Goal: Transaction & Acquisition: Purchase product/service

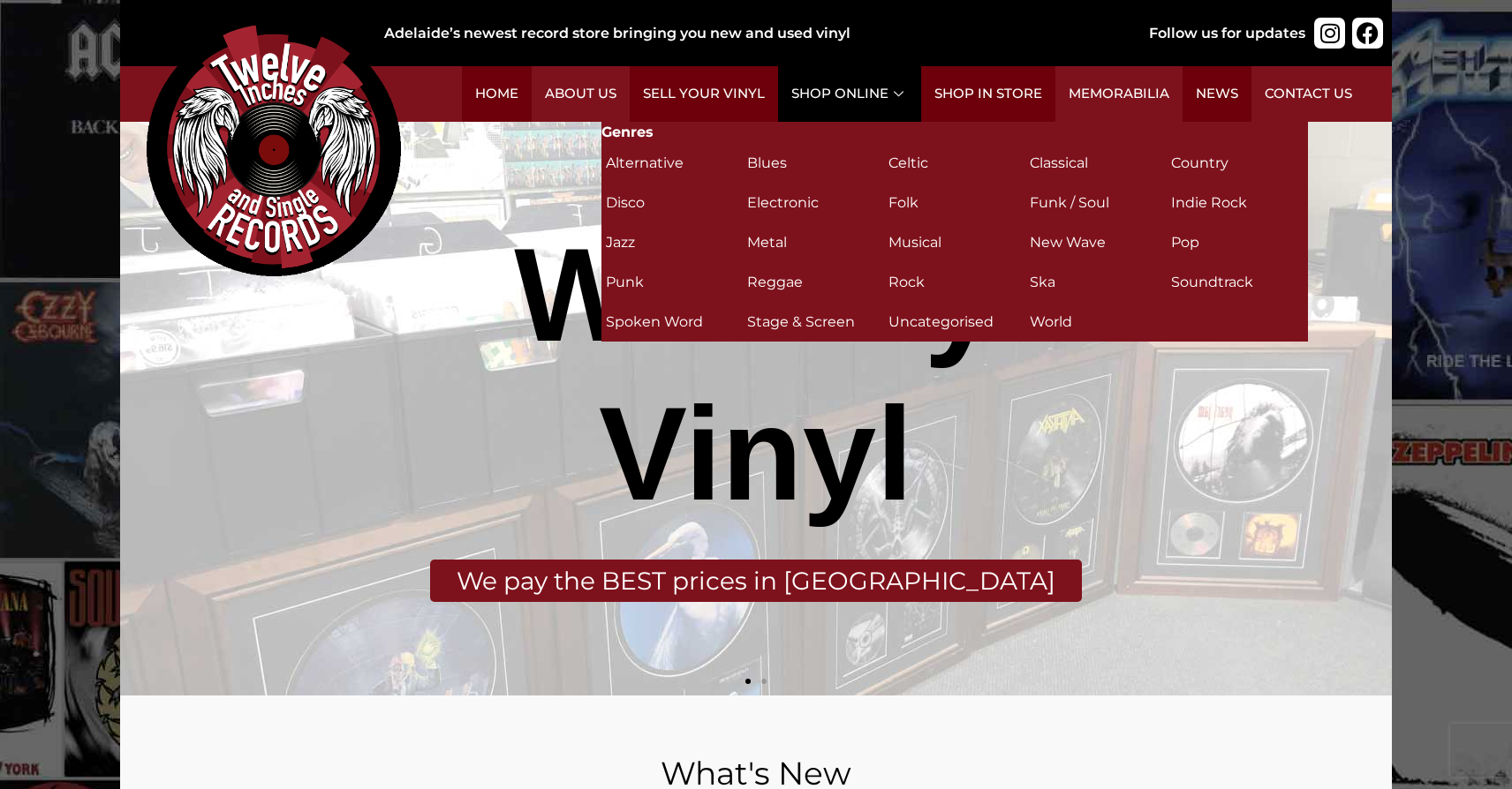
click at [841, 89] on link "Shop Online" at bounding box center [849, 94] width 143 height 56
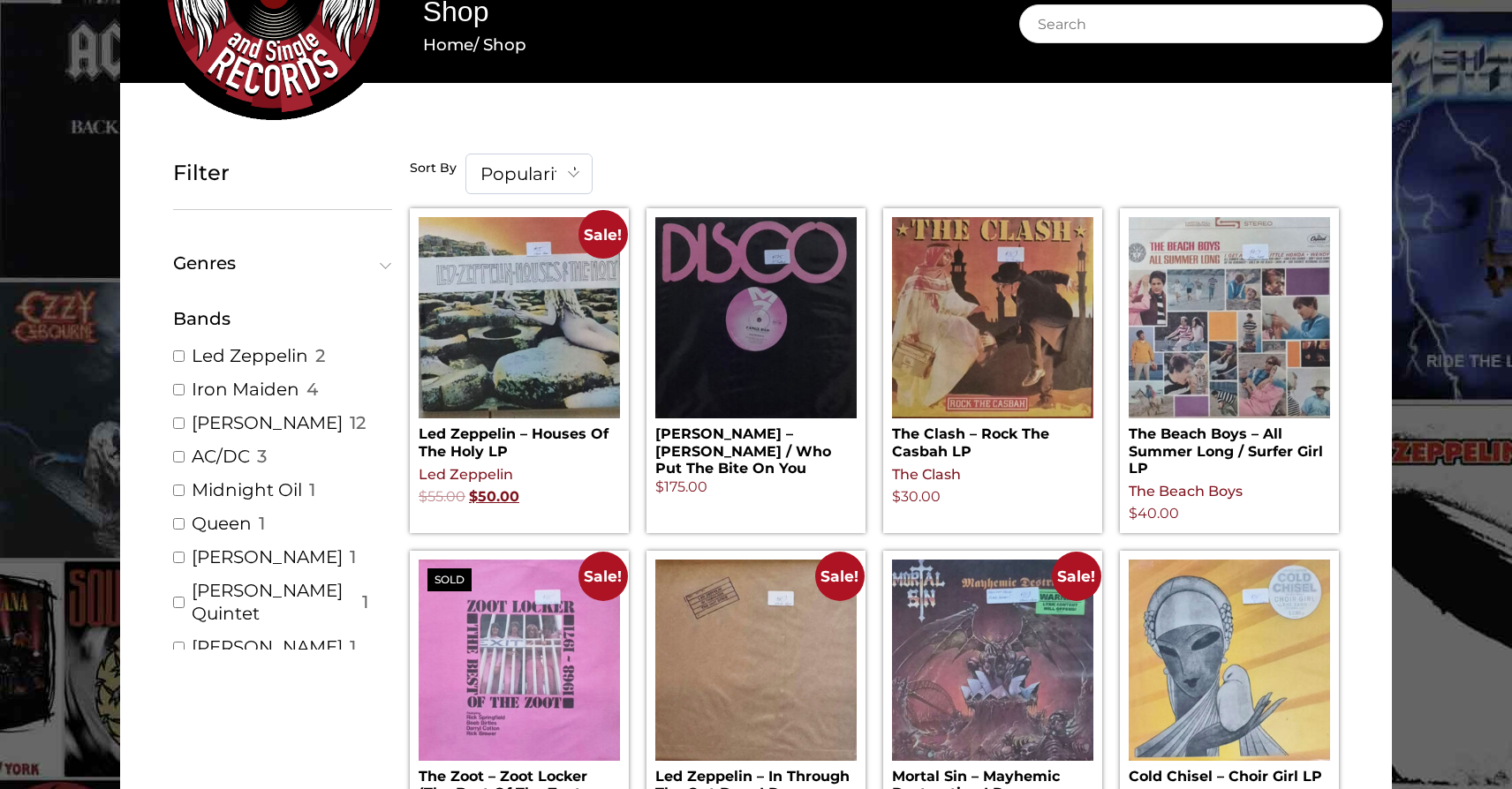
scroll to position [138, 0]
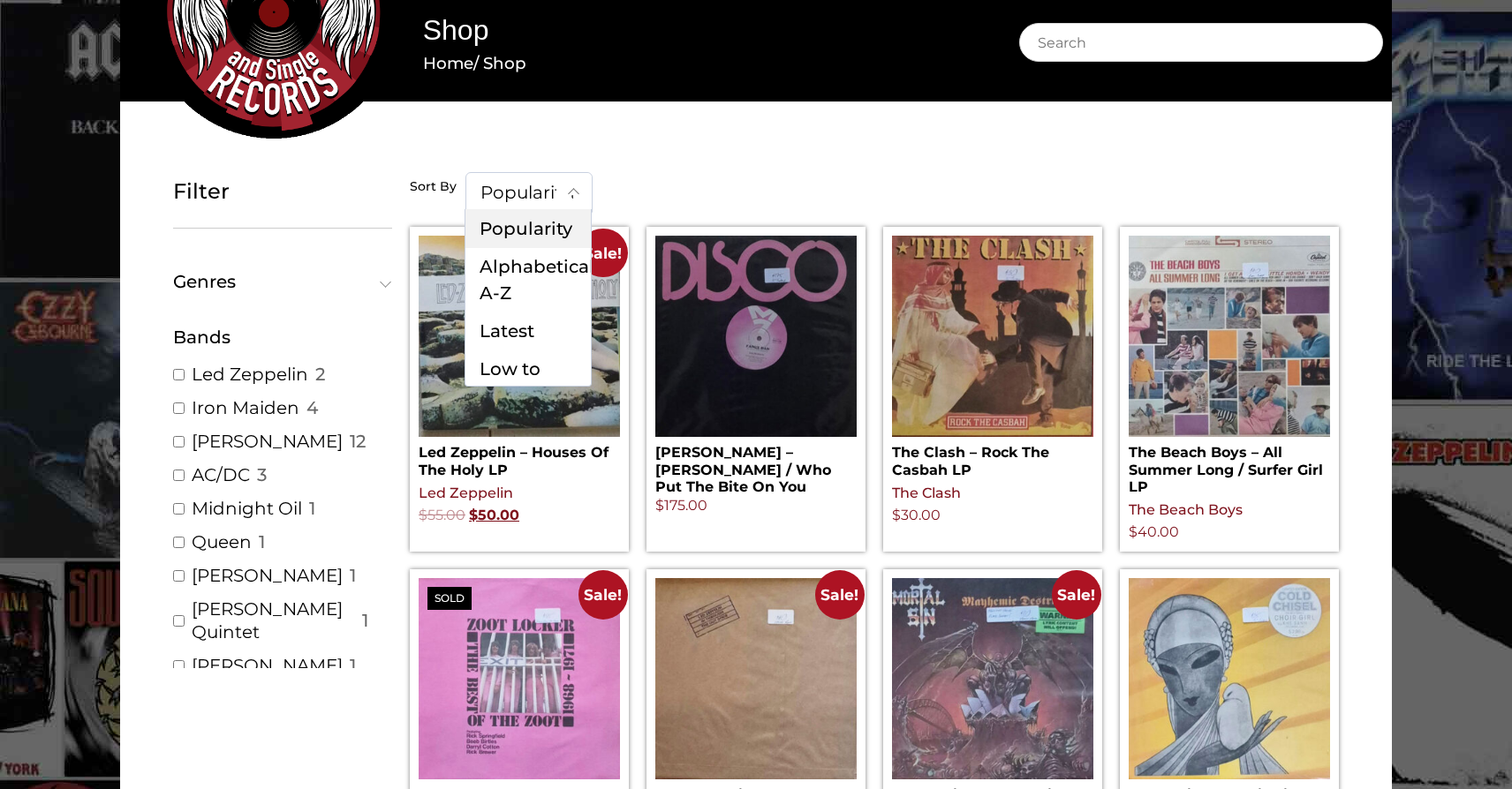
click at [533, 204] on span "Popularity" at bounding box center [528, 192] width 125 height 38
select select "price-desc"
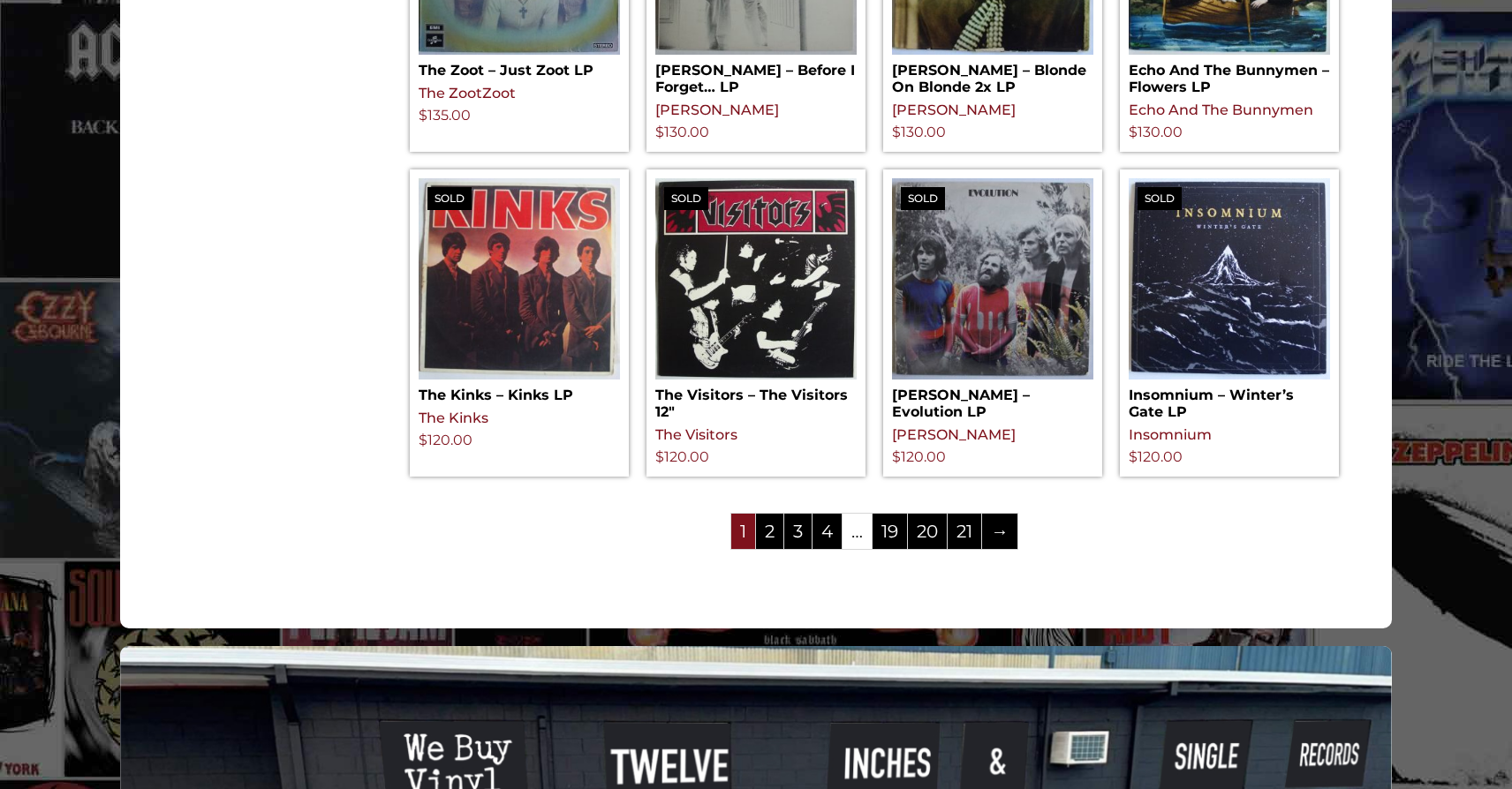
scroll to position [1947, 0]
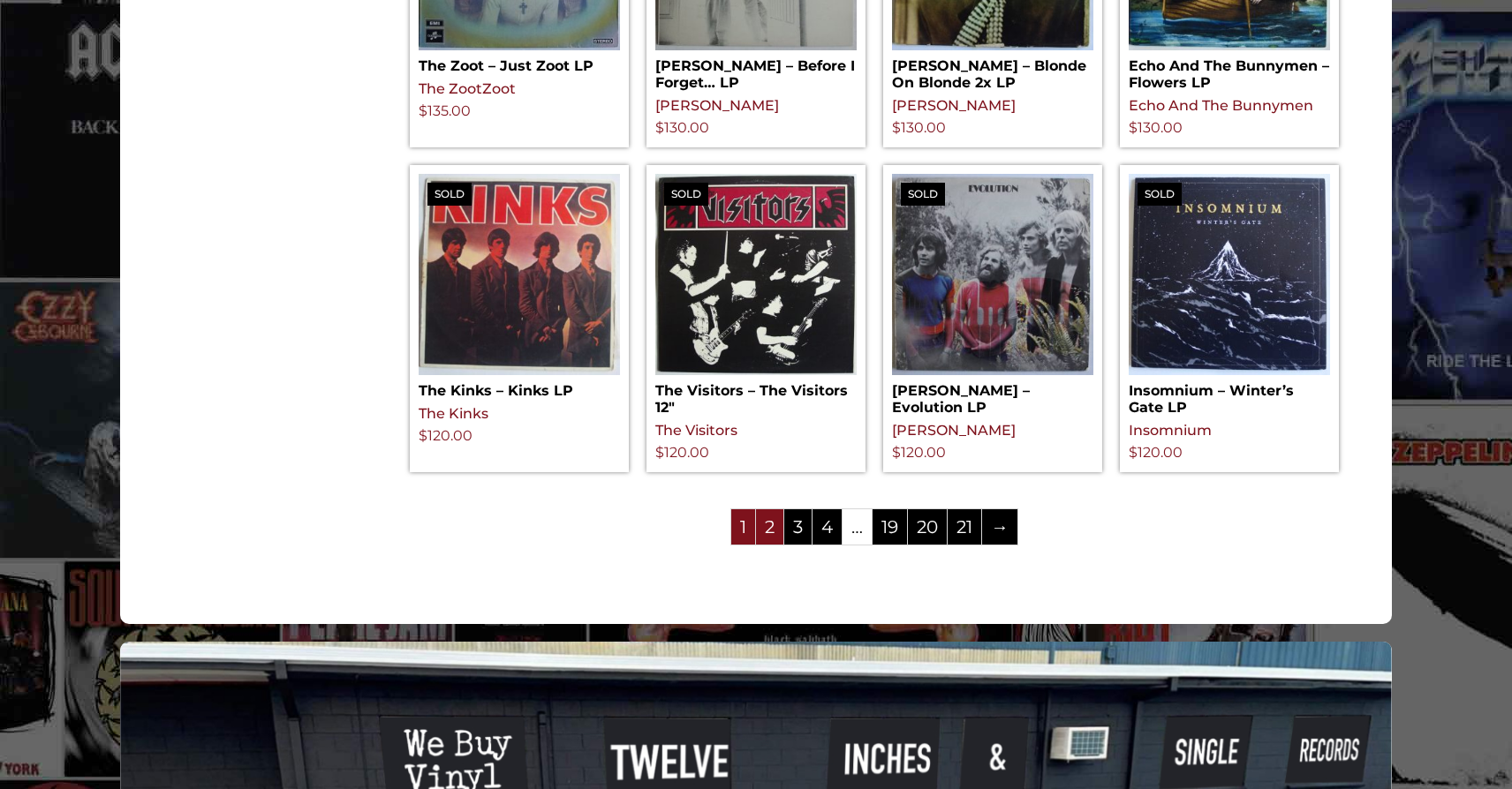
click at [766, 509] on link "2" at bounding box center [769, 526] width 27 height 36
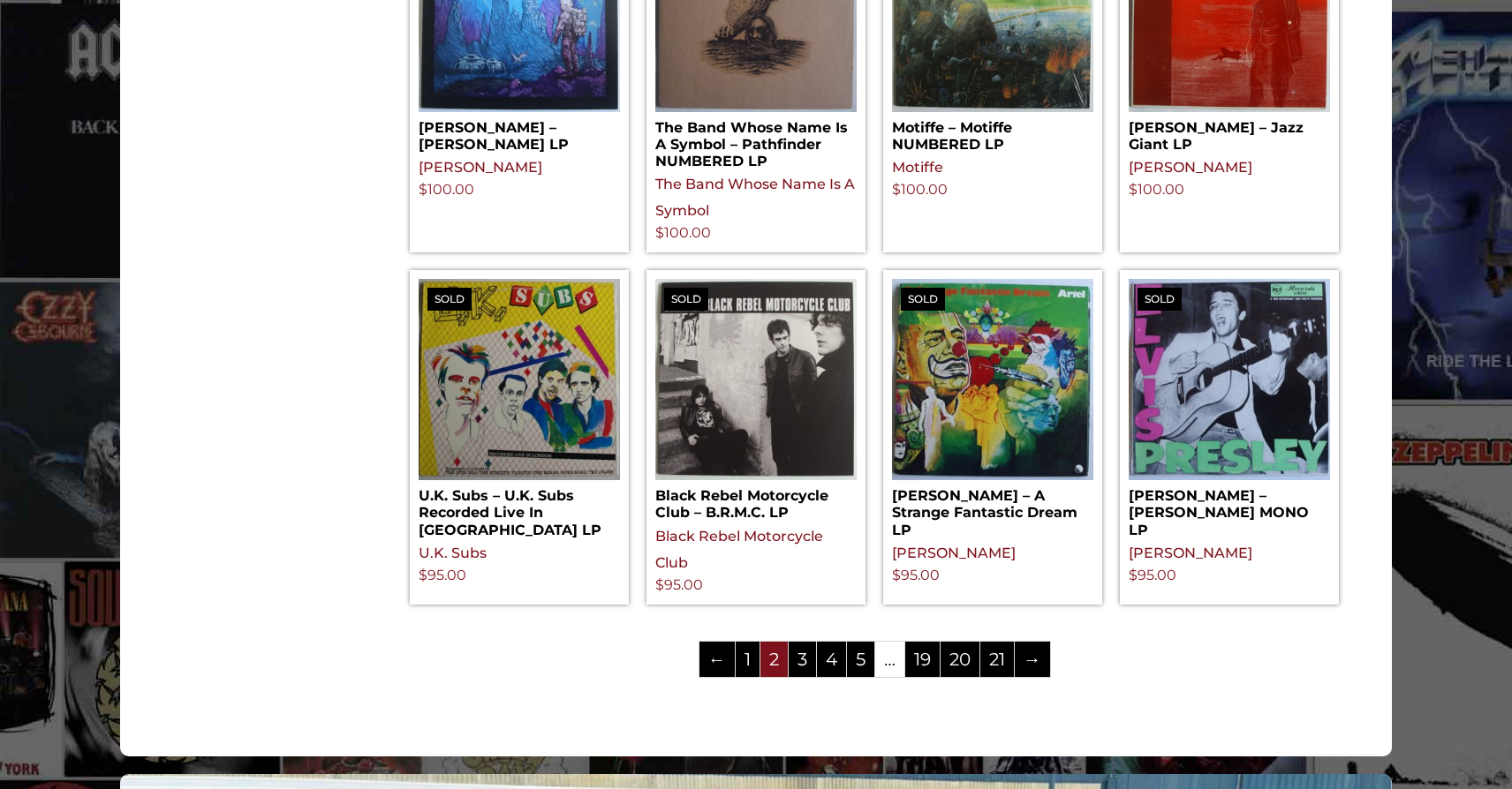
scroll to position [1860, 0]
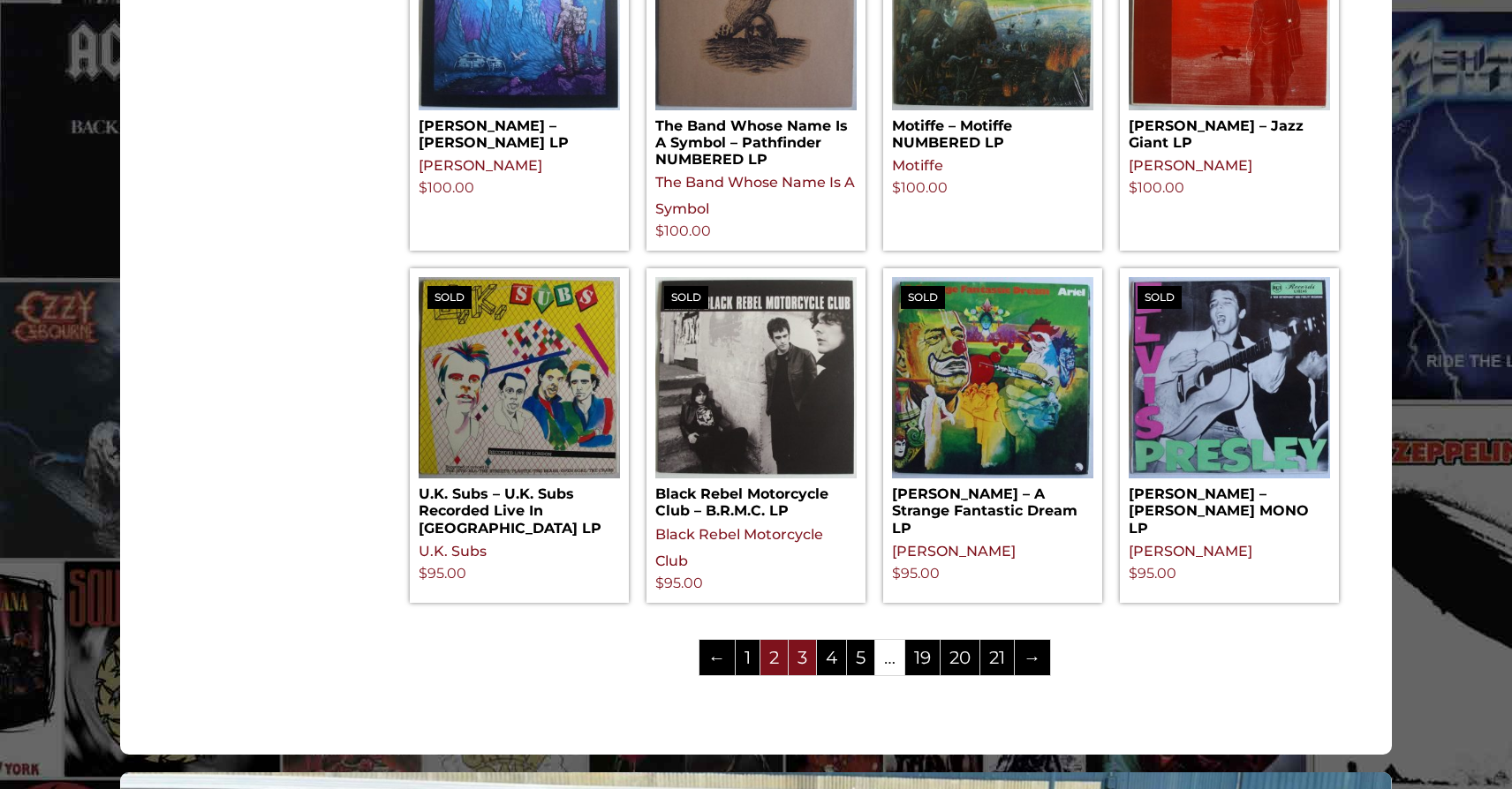
click at [807, 661] on link "3" at bounding box center [802, 657] width 27 height 36
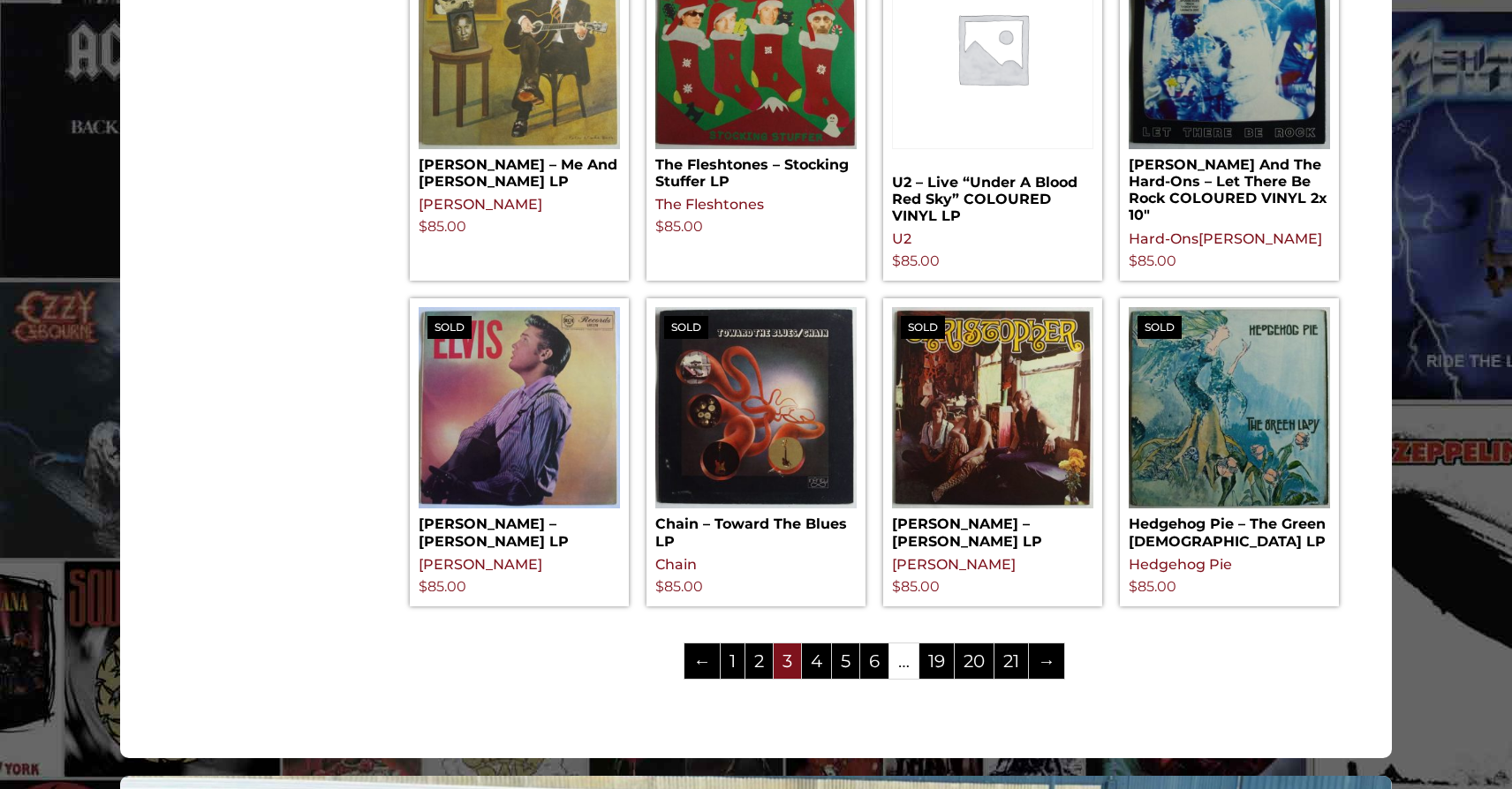
scroll to position [1816, 0]
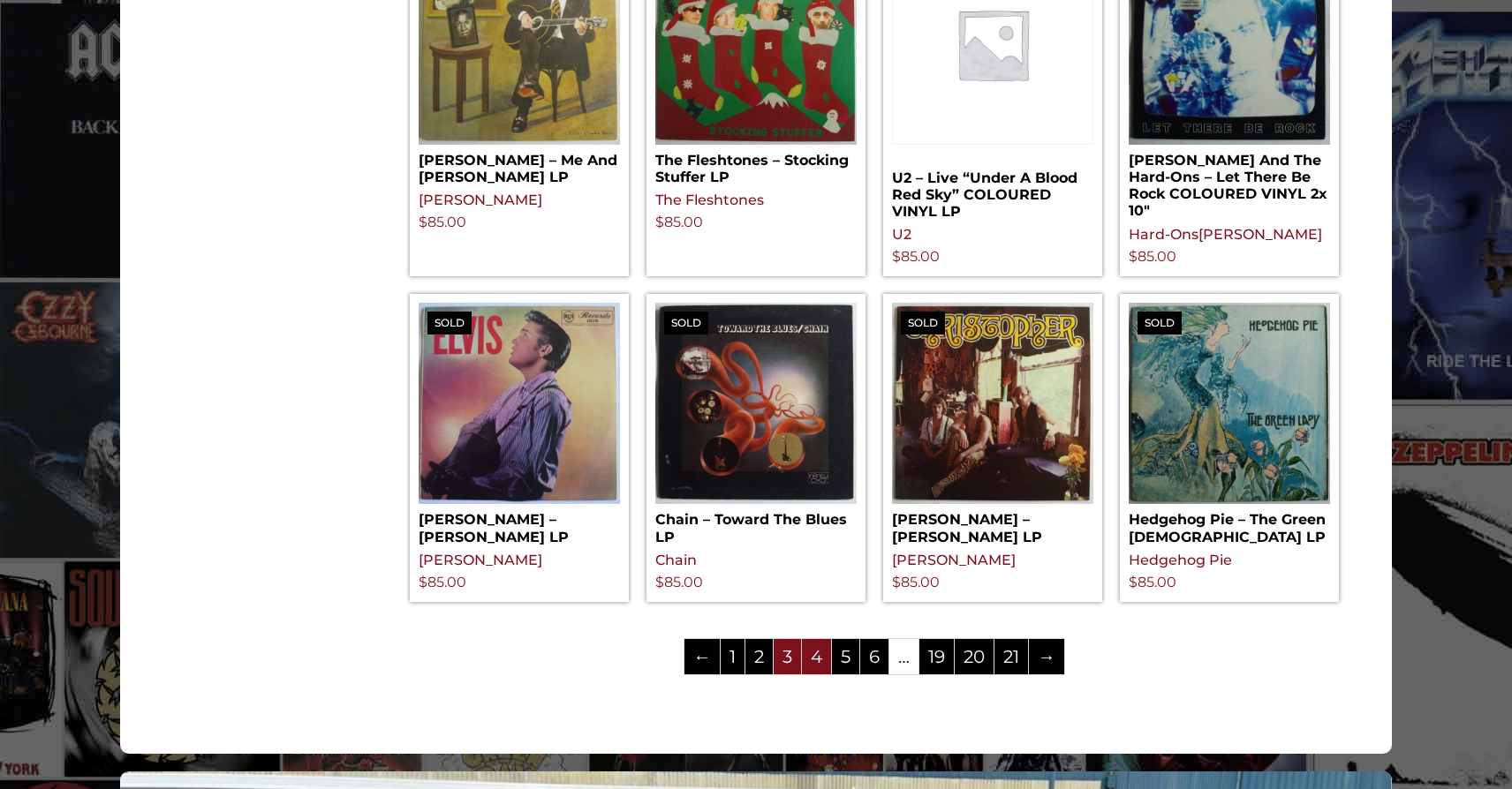
click at [813, 661] on link "4" at bounding box center [816, 656] width 29 height 36
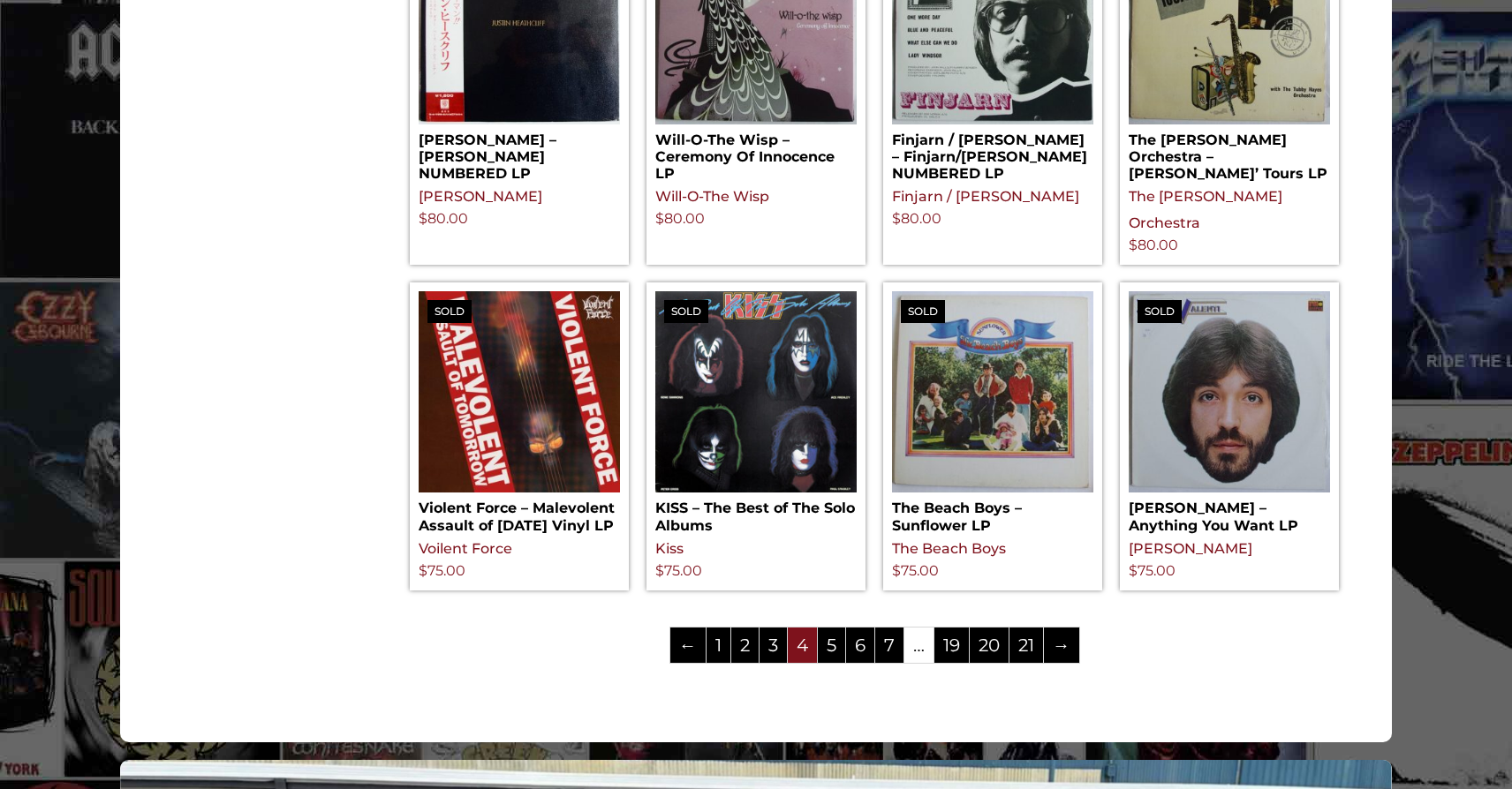
scroll to position [1918, 0]
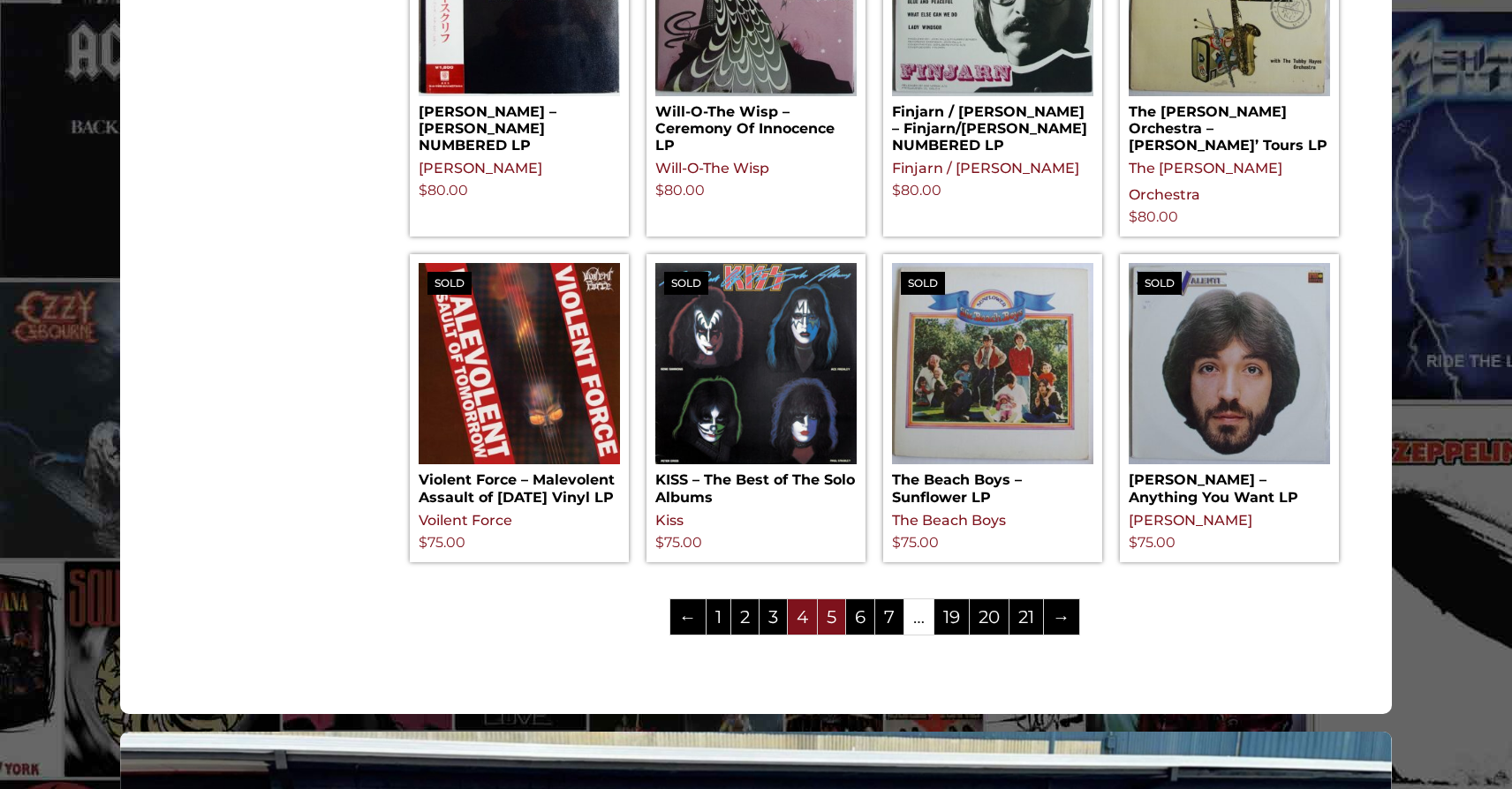
click at [829, 599] on link "5" at bounding box center [832, 617] width 27 height 36
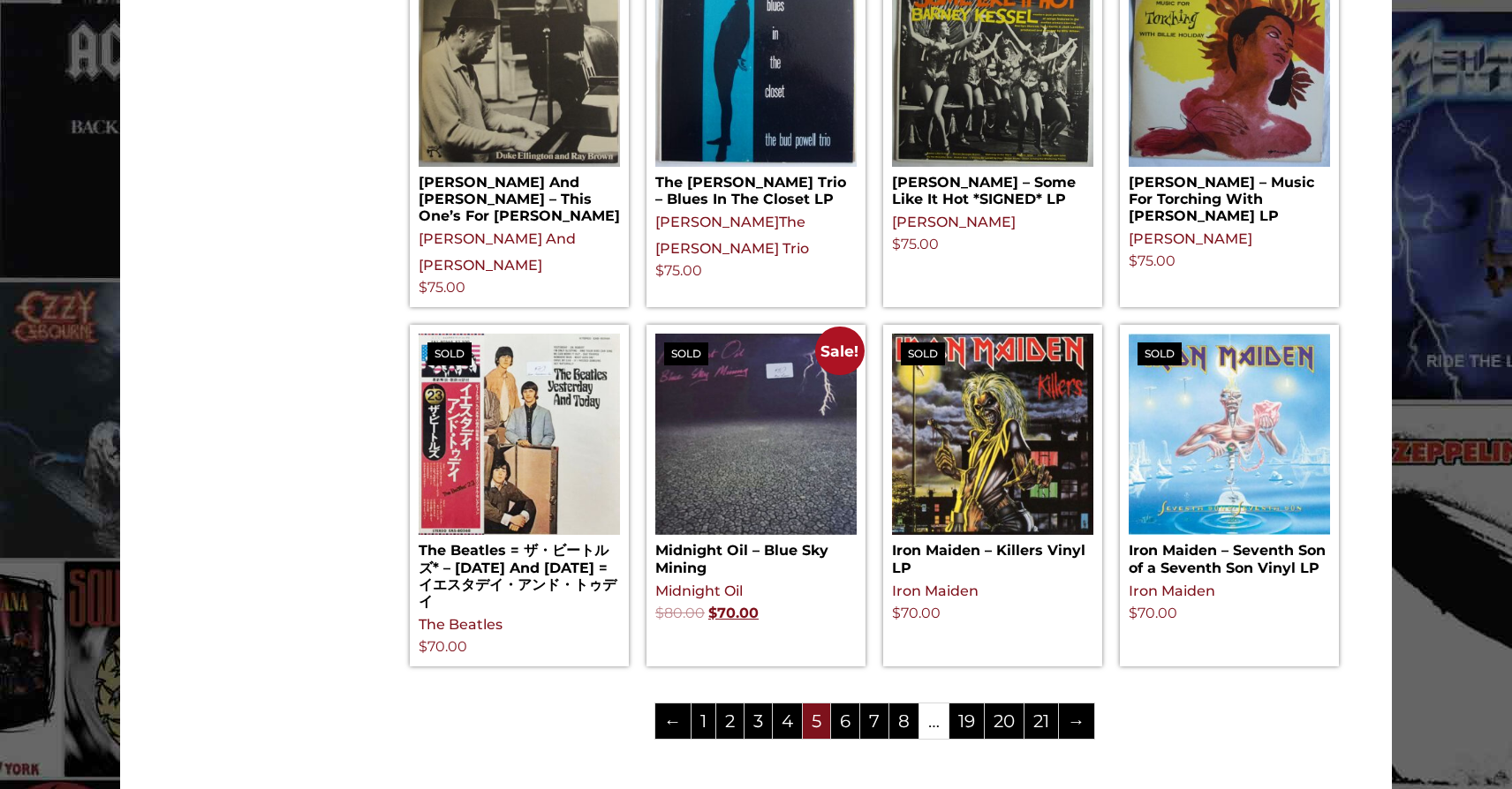
scroll to position [1862, 0]
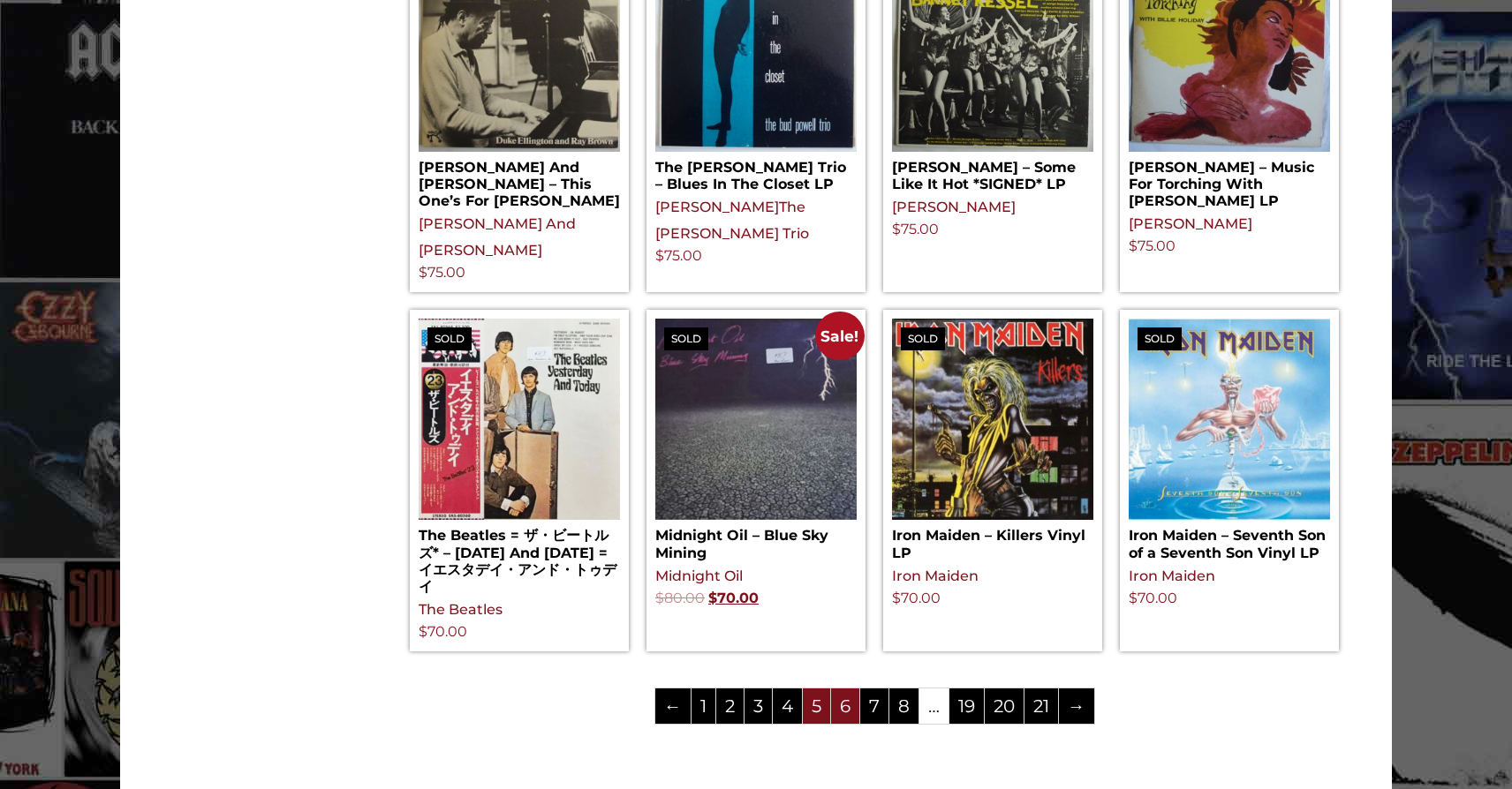
click at [850, 689] on link "6" at bounding box center [844, 706] width 28 height 36
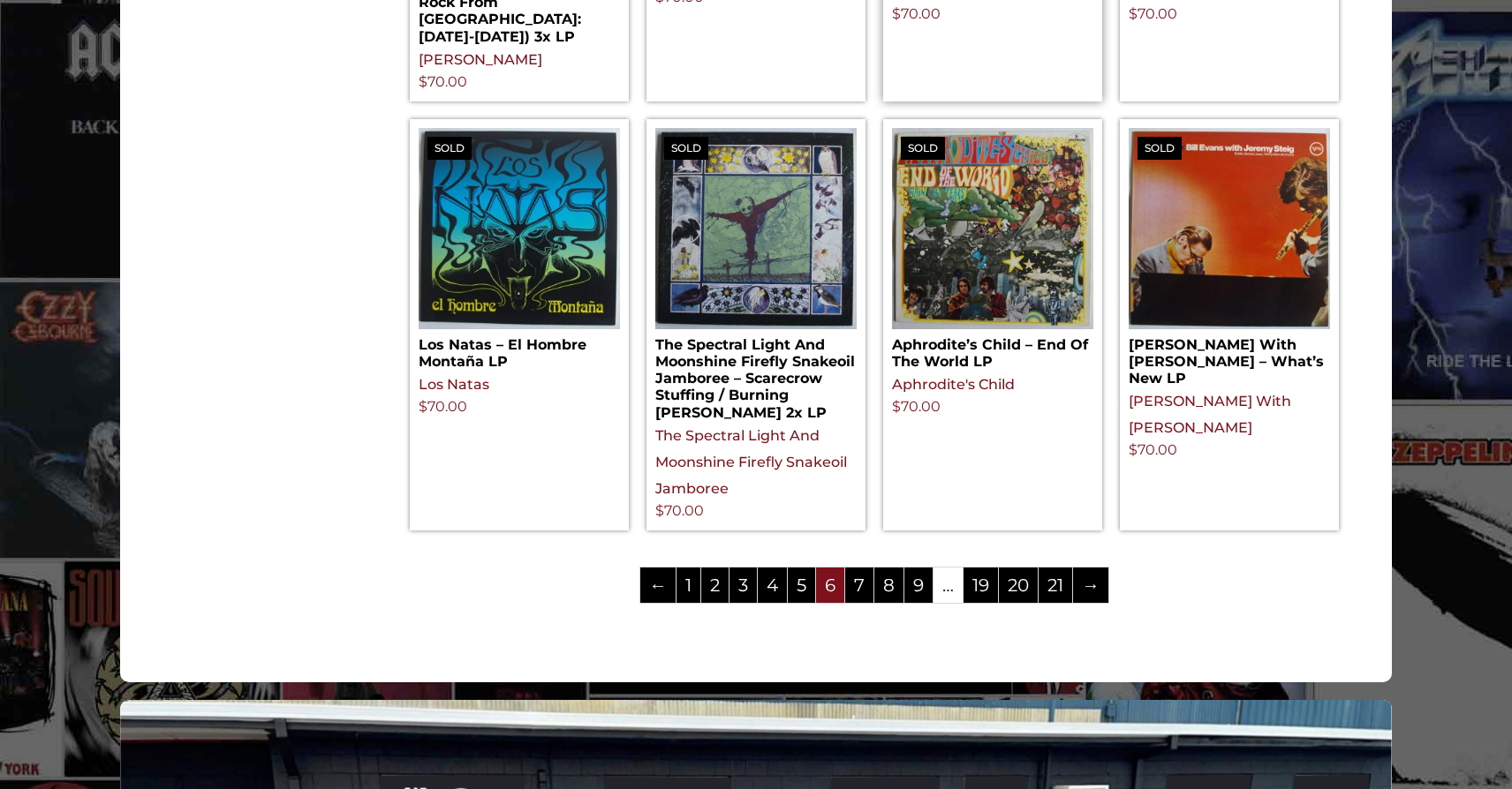
scroll to position [2010, 0]
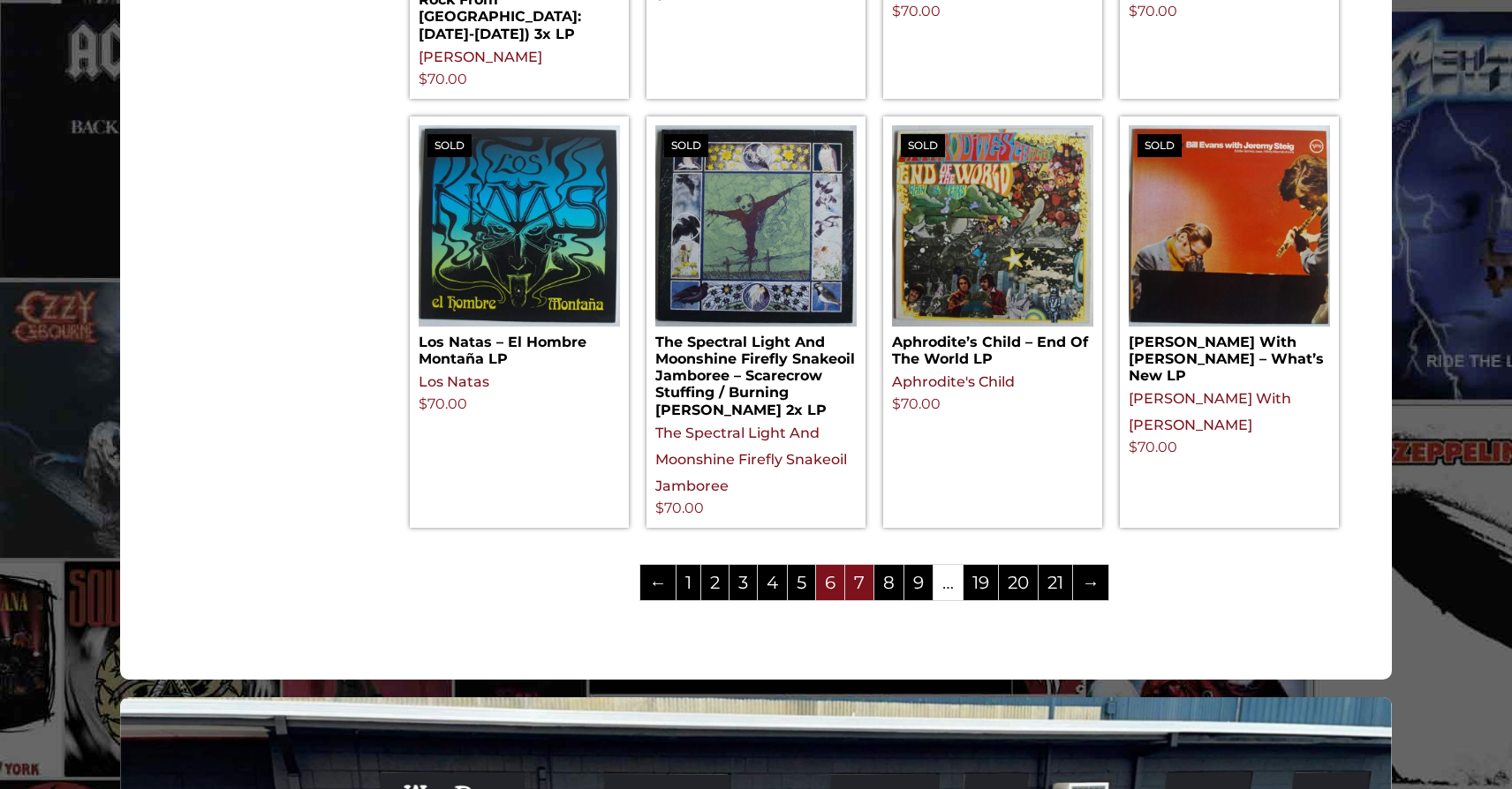
click at [865, 565] on link "7" at bounding box center [859, 582] width 28 height 36
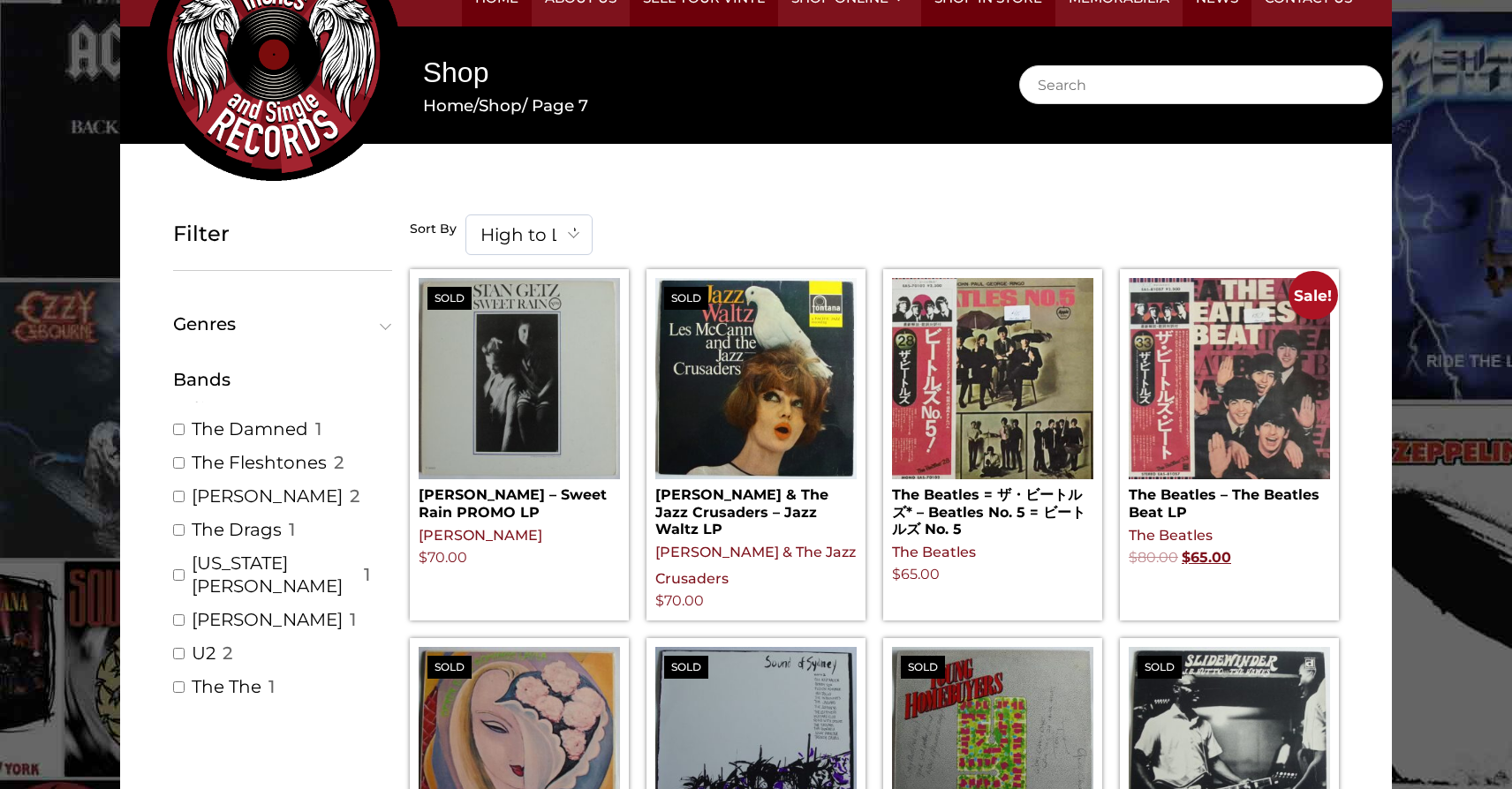
scroll to position [13798, 0]
